Goal: Information Seeking & Learning: Understand process/instructions

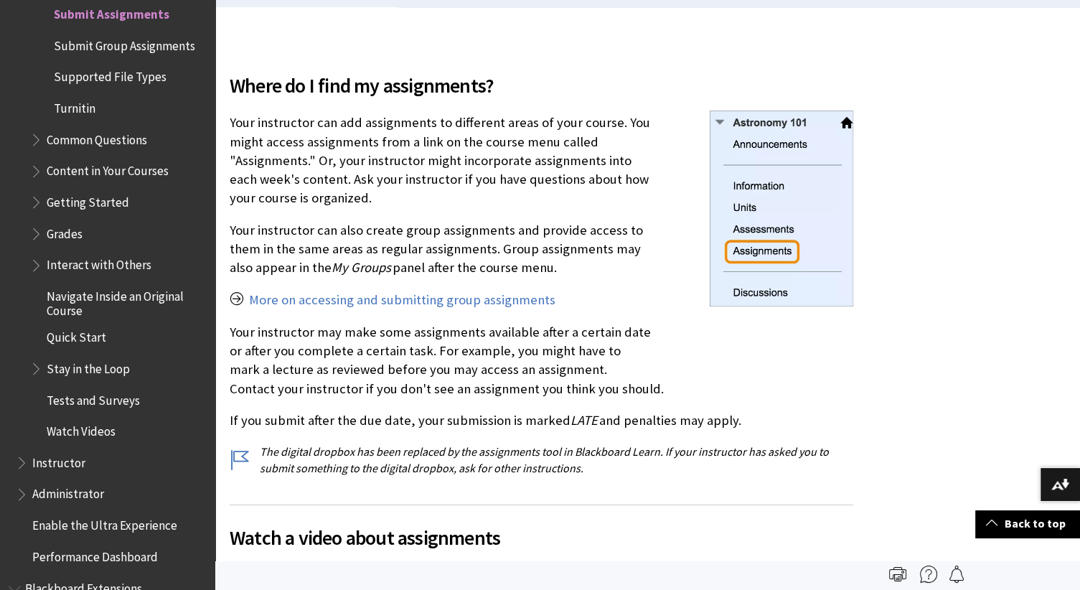
scroll to position [402, 0]
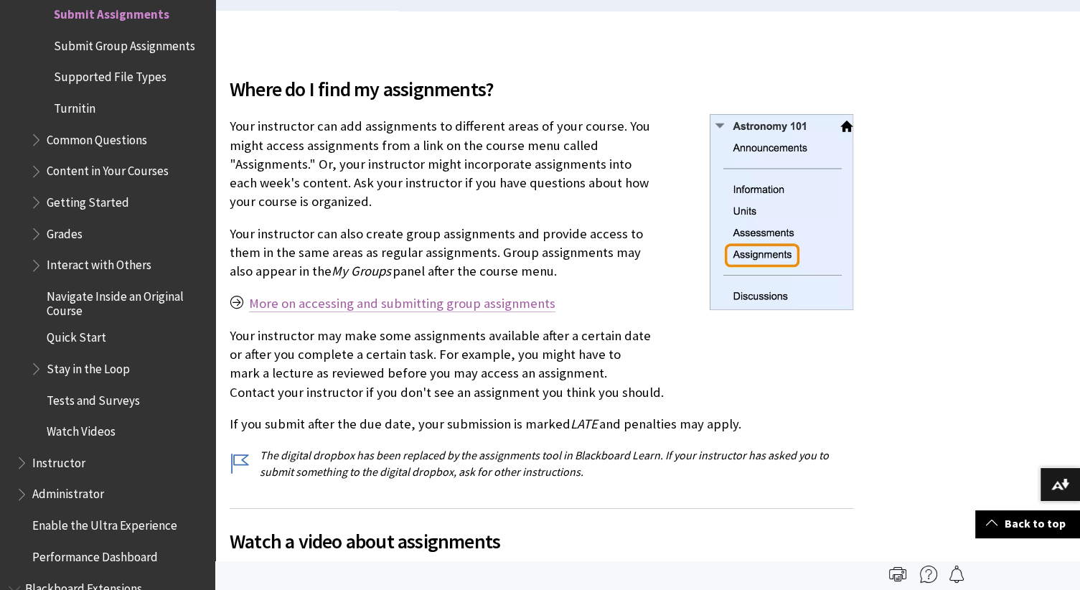
click at [337, 307] on link "More on accessing and submitting group assignments" at bounding box center [402, 303] width 307 height 17
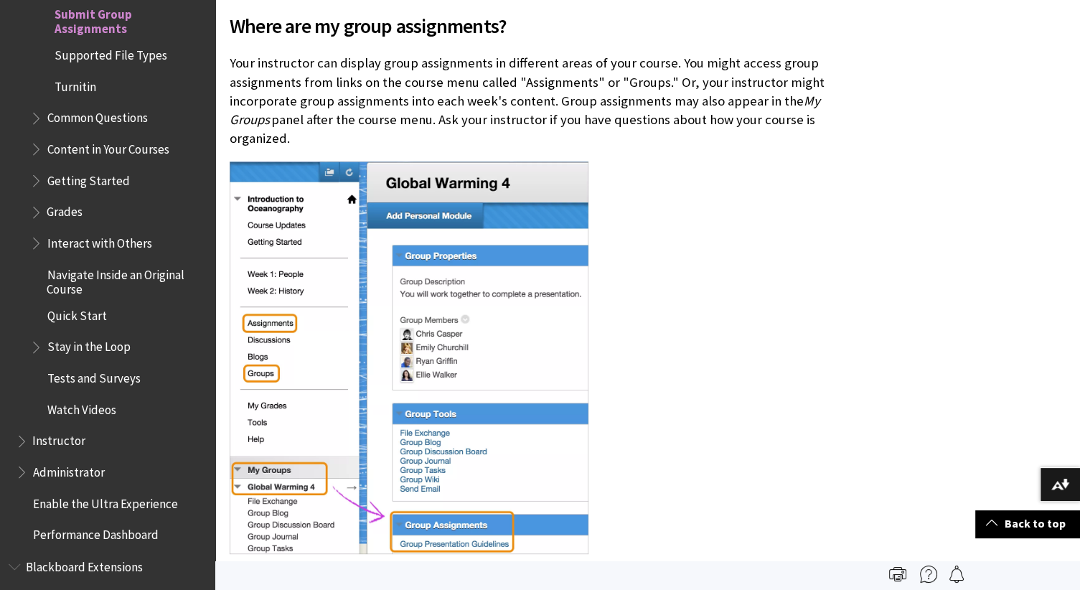
scroll to position [459, 0]
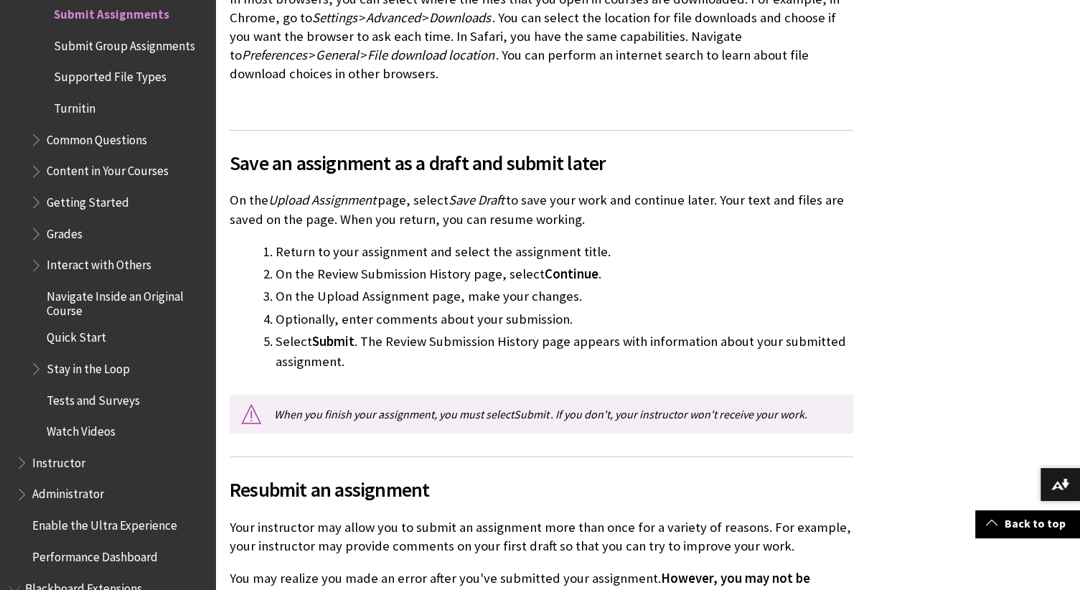
scroll to position [2154, 0]
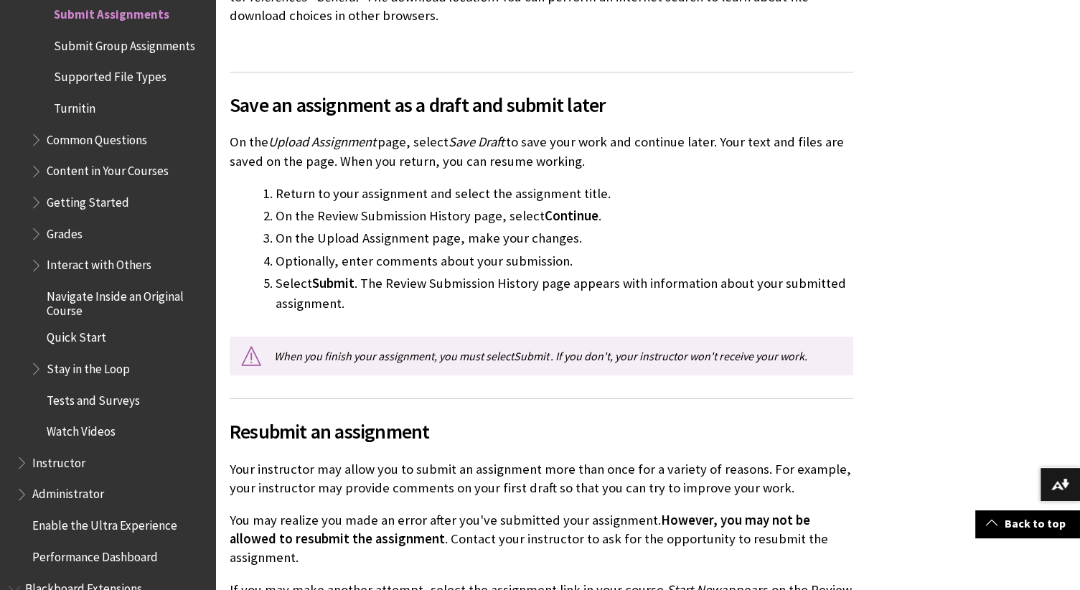
click at [196, 16] on div "All Products Playlists Playlists Ally Ally for LMS Ally for Websites Ally Ally …" at bounding box center [107, 295] width 215 height 590
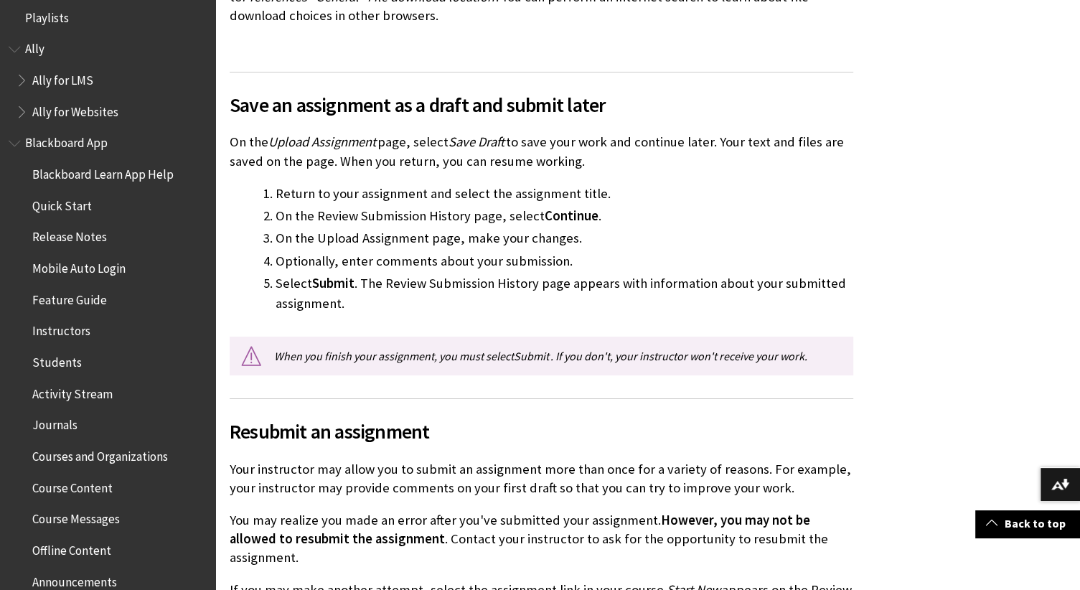
scroll to position [0, 0]
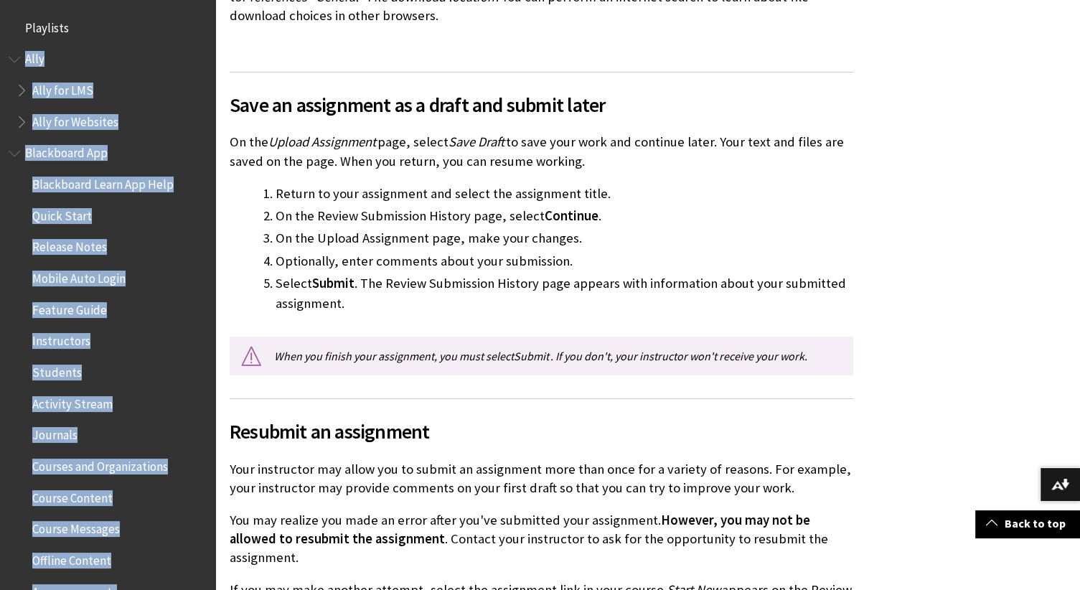
drag, startPoint x: 196, startPoint y: 16, endPoint x: 173, endPoint y: 3, distance: 26.4
click at [173, 3] on div "All Products Playlists Playlists Ally Ally for LMS Ally for Websites Ally Ally …" at bounding box center [107, 295] width 215 height 590
drag, startPoint x: 173, startPoint y: 3, endPoint x: 124, endPoint y: 42, distance: 62.8
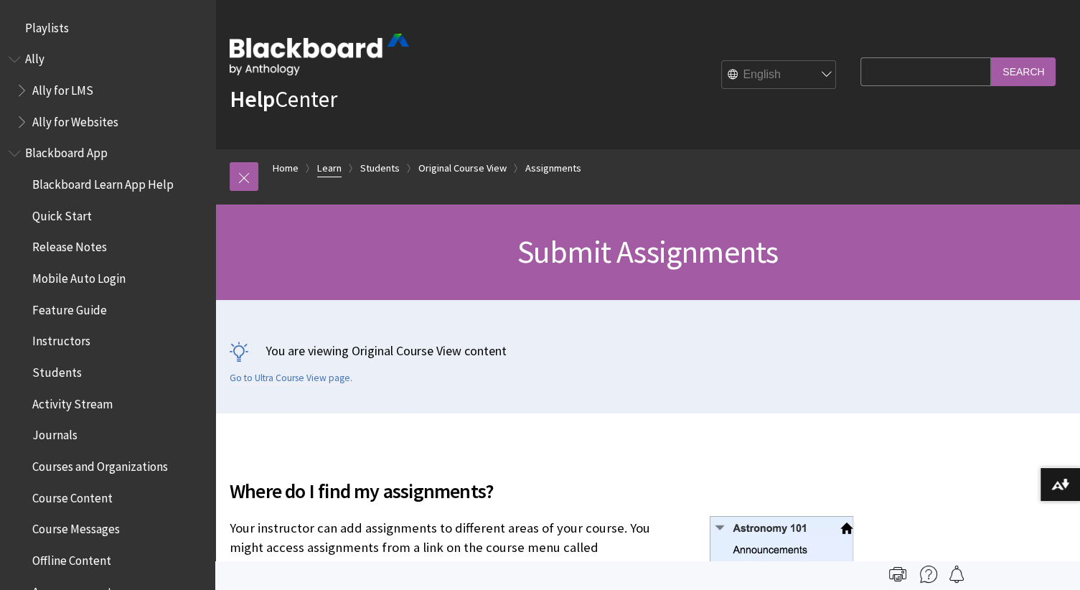
click at [333, 167] on link "Learn" at bounding box center [329, 168] width 24 height 18
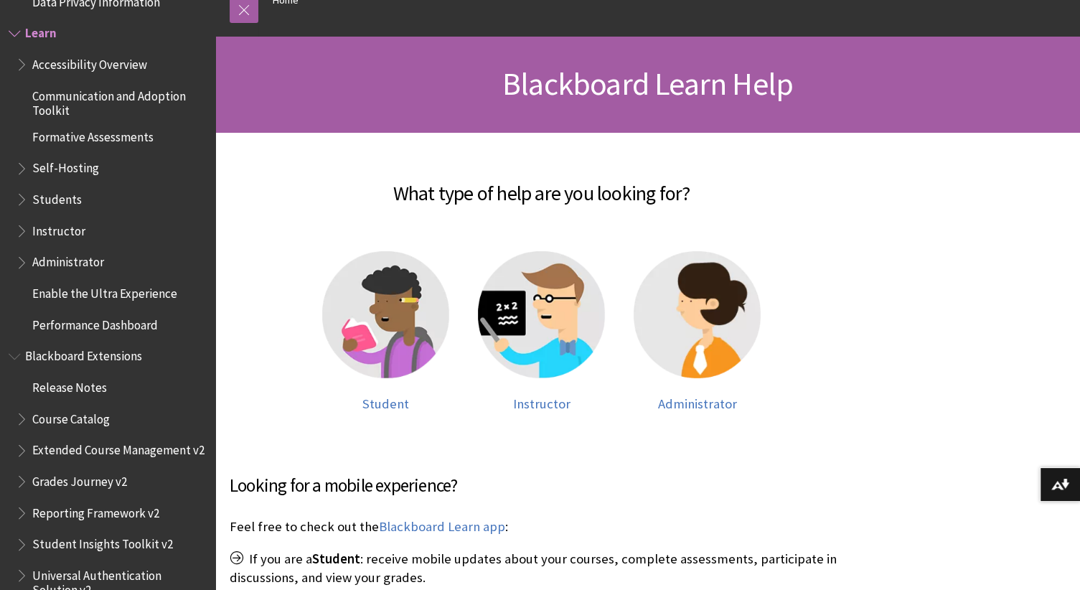
scroll to position [201, 0]
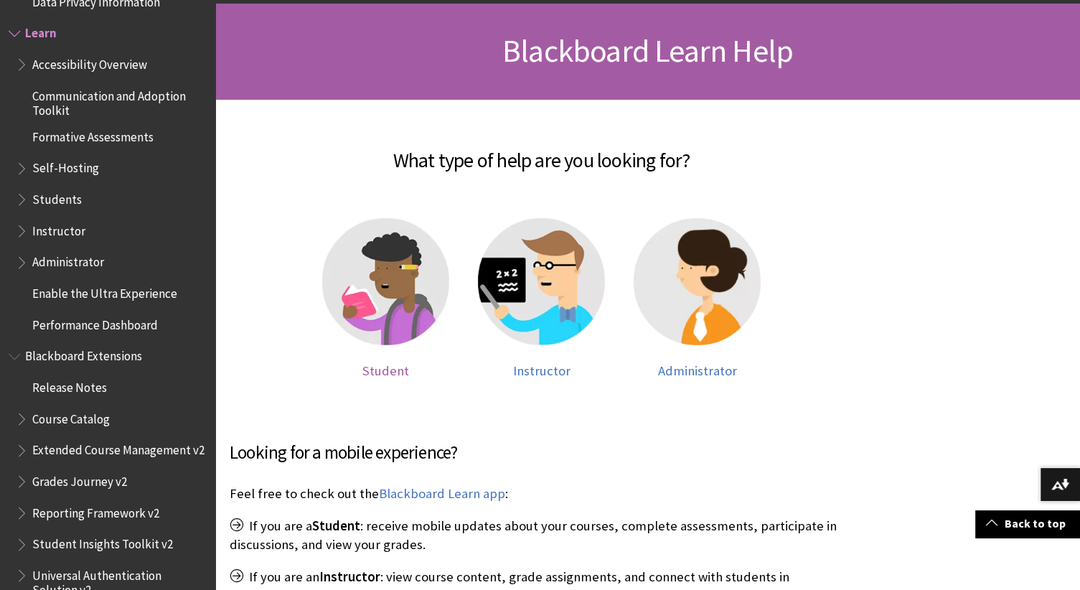
click at [407, 299] on img at bounding box center [385, 281] width 127 height 127
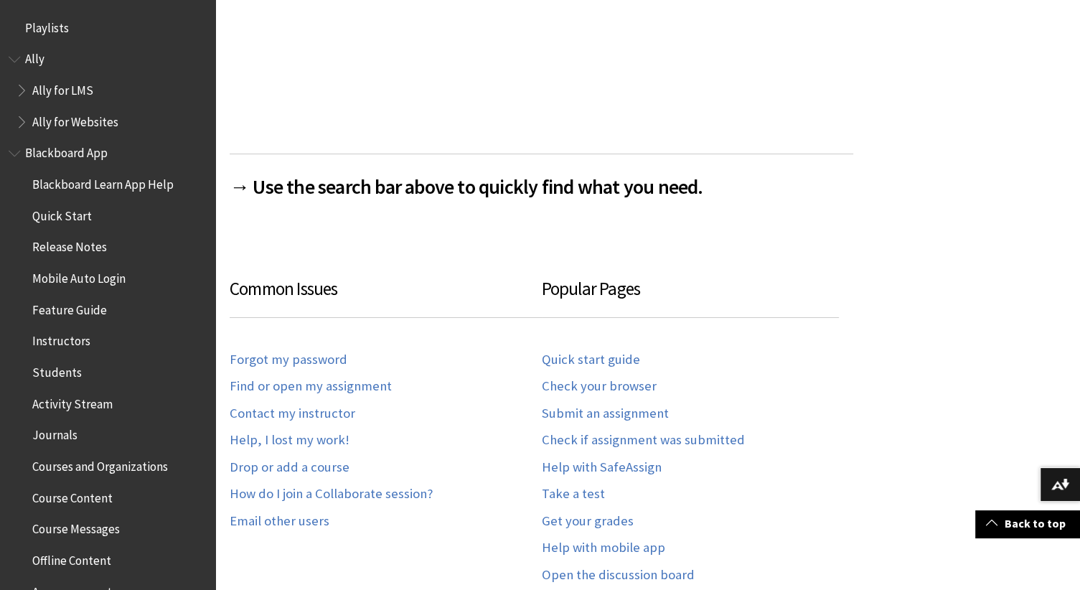
scroll to position [620, 0]
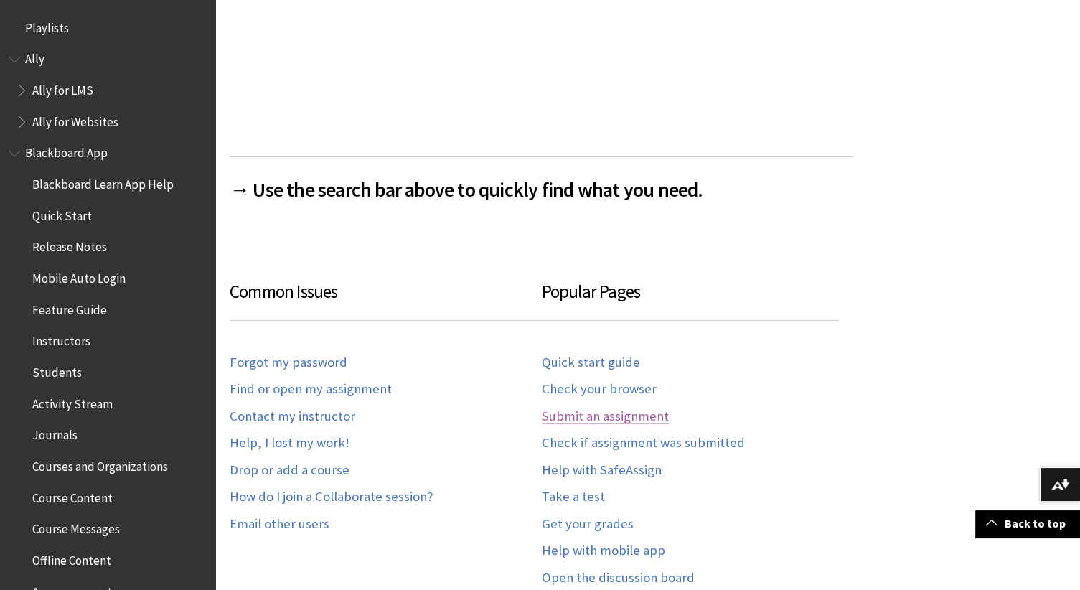
click at [564, 421] on link "Submit an assignment" at bounding box center [605, 416] width 127 height 17
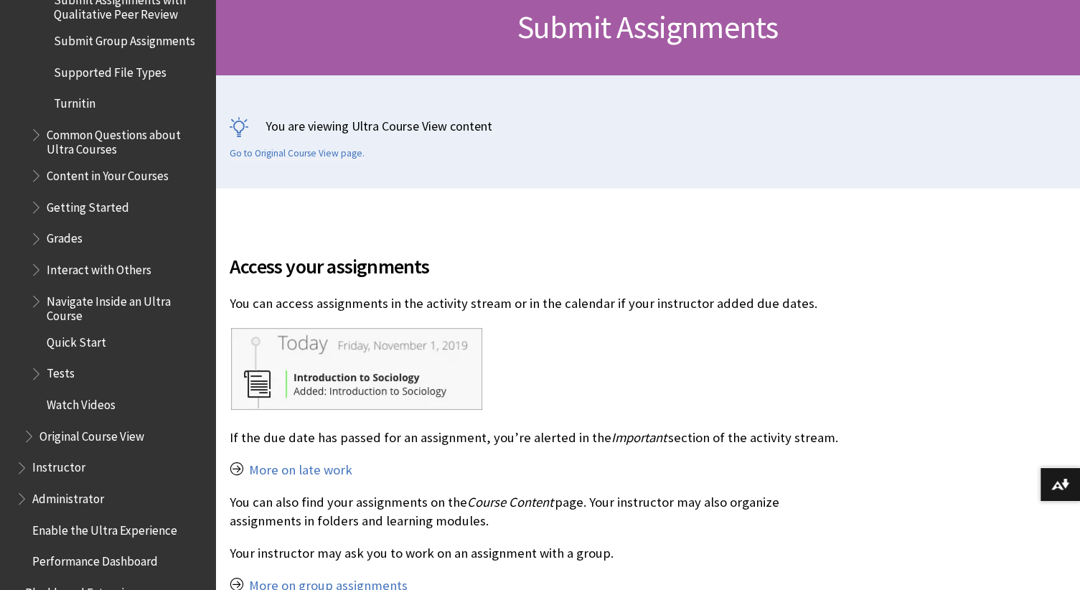
scroll to position [238, 0]
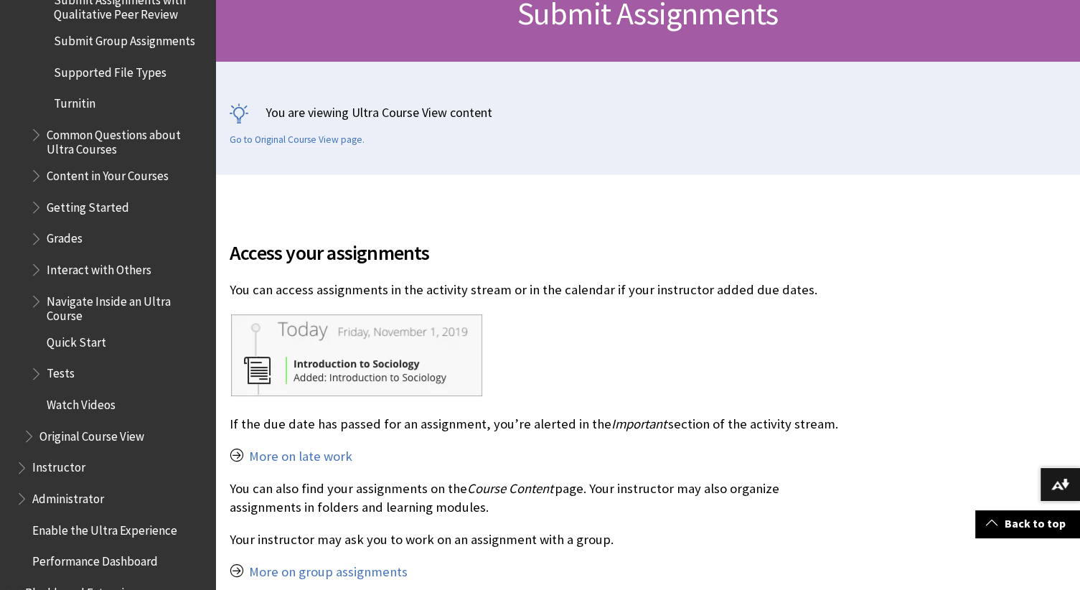
click at [270, 365] on img at bounding box center [358, 355] width 256 height 85
click at [267, 448] on p "More on late work" at bounding box center [542, 456] width 624 height 19
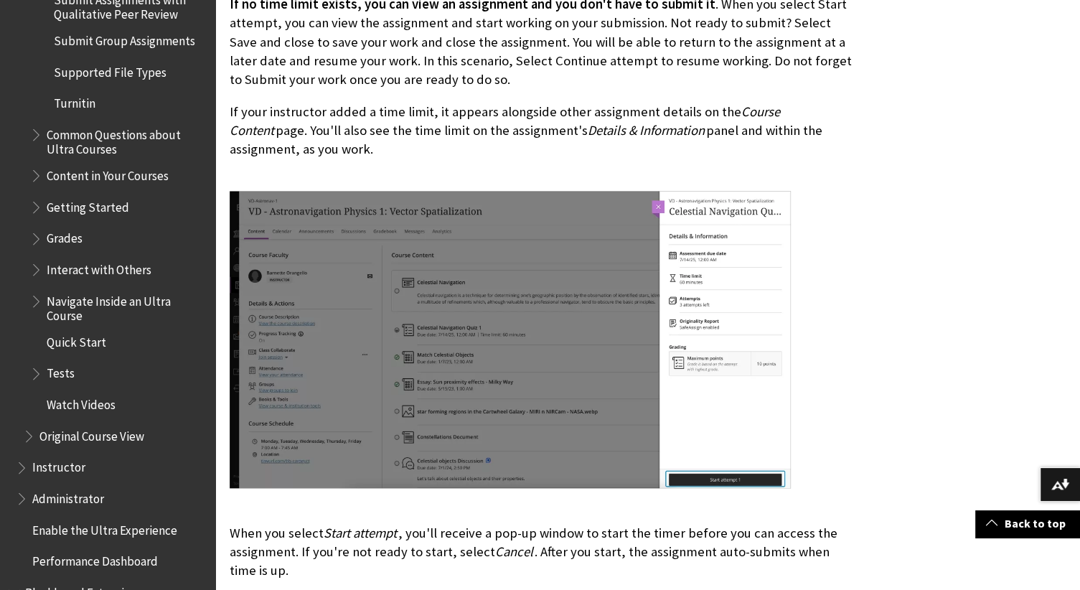
scroll to position [1848, 0]
